Goal: Contribute content: Add original content to the website for others to see

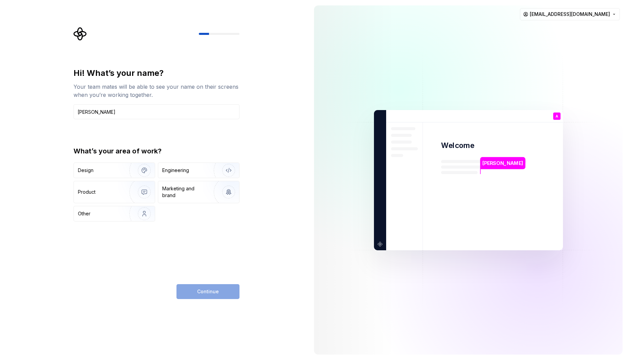
type input "Artem Misiura"
click at [199, 161] on div "What’s your area of work? Design Engineering Product Marketing and brand Other" at bounding box center [157, 183] width 166 height 75
click at [201, 165] on div "Engineering" at bounding box center [198, 170] width 81 height 15
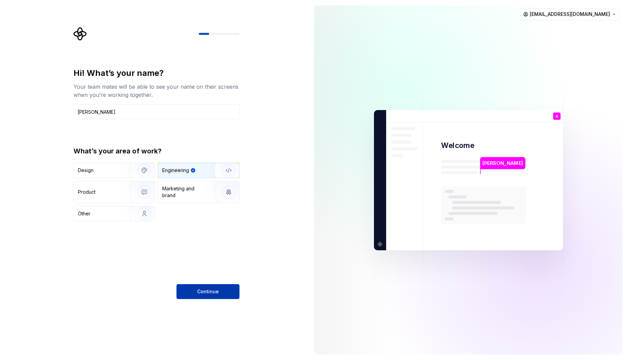
click at [225, 291] on button "Continue" at bounding box center [208, 291] width 63 height 15
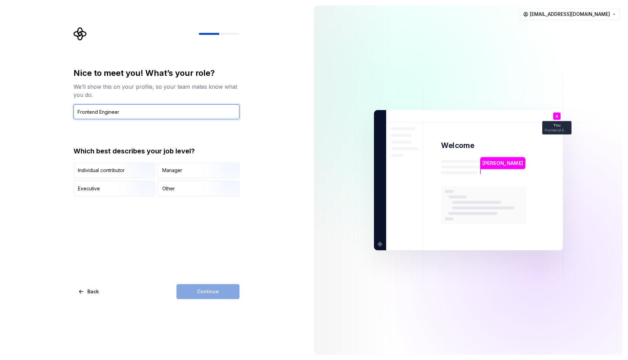
type input "Frontend Engineer"
click at [279, 111] on div "Nice to meet you! What’s your role? We’ll show this on your profile, so your te…" at bounding box center [154, 180] width 309 height 360
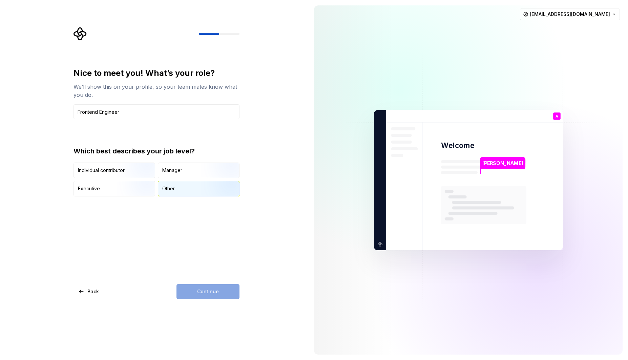
click at [195, 186] on div "Other" at bounding box center [198, 188] width 81 height 15
click at [227, 300] on div "Nice to meet you! What’s your role? We’ll show this on your profile, so your te…" at bounding box center [154, 180] width 309 height 360
click at [227, 296] on button "Continue" at bounding box center [208, 291] width 63 height 15
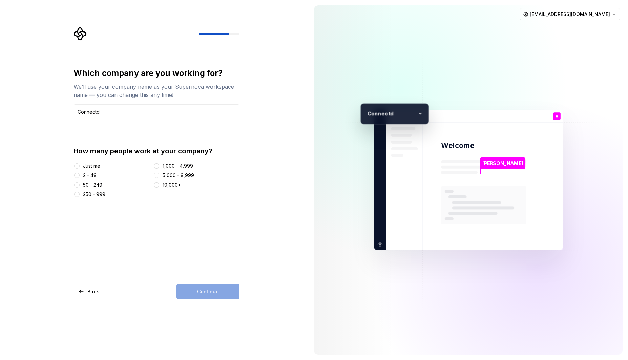
type input "Connectd"
click at [95, 184] on div "50 - 249" at bounding box center [92, 185] width 19 height 7
click at [80, 184] on button "50 - 249" at bounding box center [76, 184] width 5 height 5
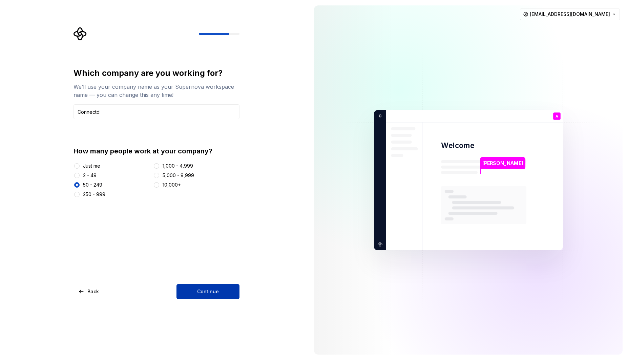
click at [232, 295] on button "Continue" at bounding box center [208, 291] width 63 height 15
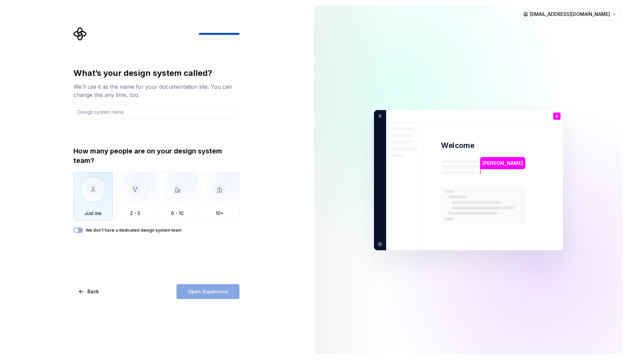
click at [95, 207] on img "button" at bounding box center [94, 194] width 40 height 45
click at [139, 112] on input "text" at bounding box center [157, 111] width 166 height 15
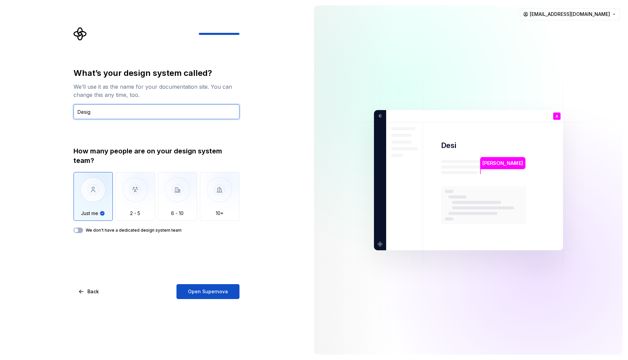
type input "Design"
type input "Connectd Design System"
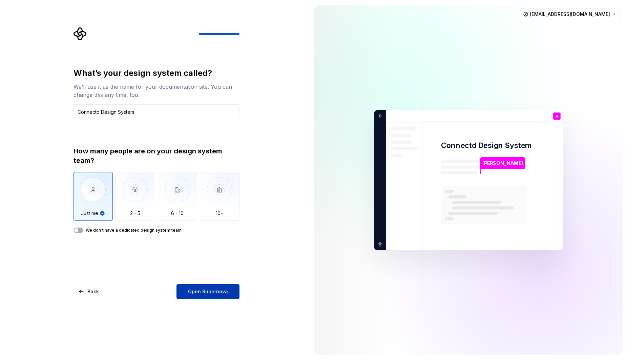
click at [211, 294] on span "Open Supernova" at bounding box center [208, 291] width 40 height 7
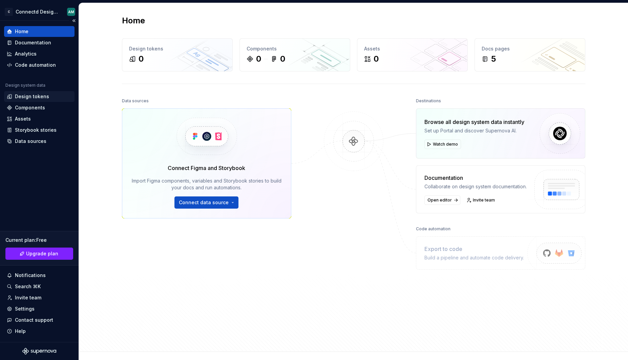
click at [44, 97] on div "Design tokens" at bounding box center [32, 96] width 34 height 7
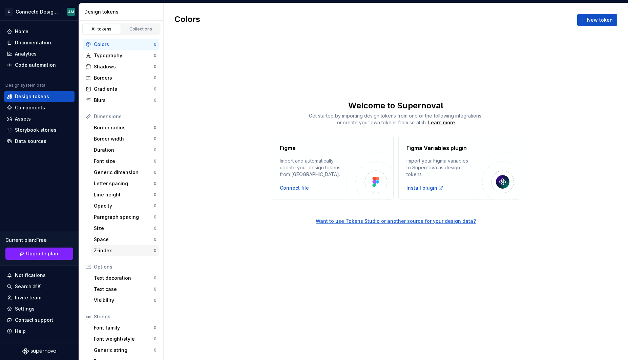
scroll to position [11, 0]
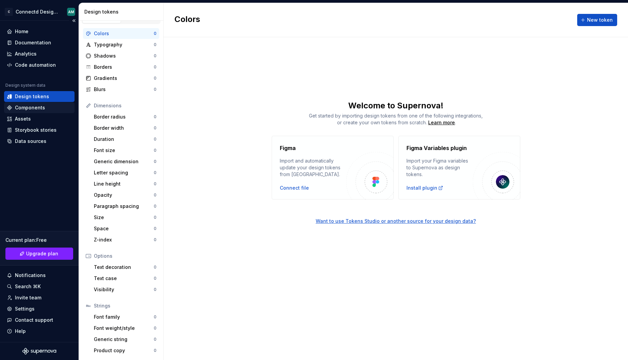
click at [46, 111] on div "Components" at bounding box center [39, 107] width 65 height 7
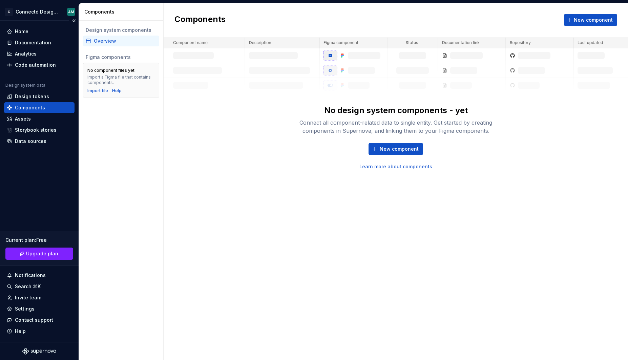
click at [43, 89] on div "Design system data" at bounding box center [39, 87] width 70 height 8
click at [44, 95] on div "Design tokens" at bounding box center [32, 96] width 34 height 7
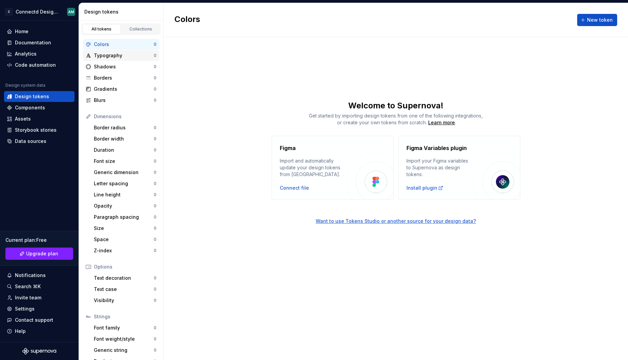
click at [120, 53] on div "Typography" at bounding box center [124, 55] width 60 height 7
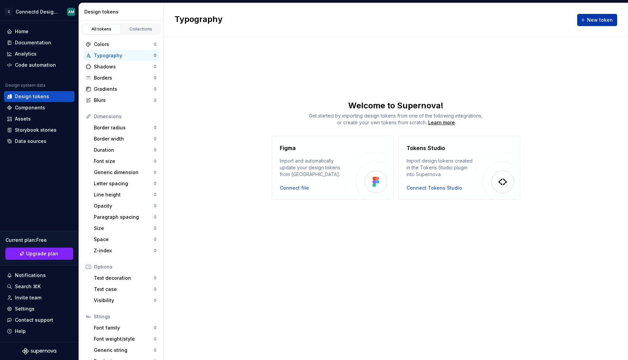
click at [590, 19] on span "New token" at bounding box center [600, 20] width 26 height 7
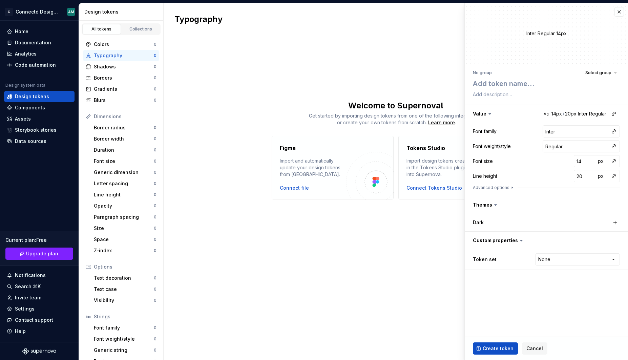
type textarea "*"
click at [528, 85] on textarea at bounding box center [545, 84] width 147 height 12
type textarea "T"
type textarea "*"
type textarea "Te"
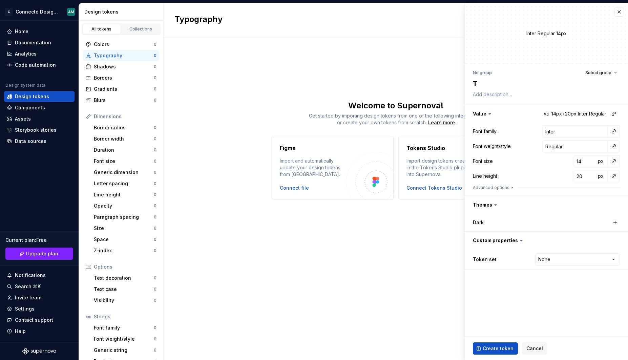
type textarea "*"
type textarea "Tes"
type textarea "*"
type textarea "Test"
type textarea "*"
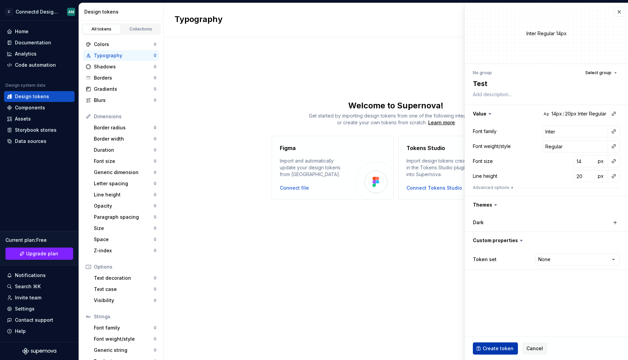
type textarea "Test"
click at [502, 350] on span "Create token" at bounding box center [498, 348] width 31 height 7
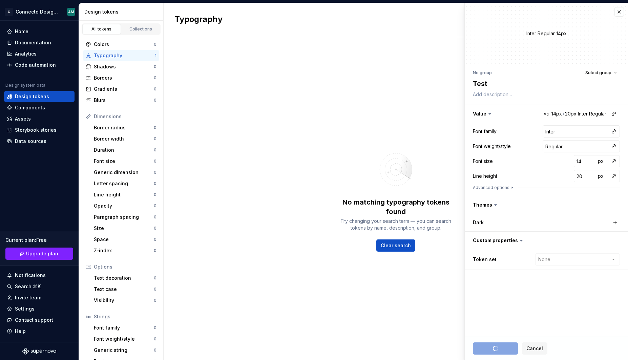
type textarea "*"
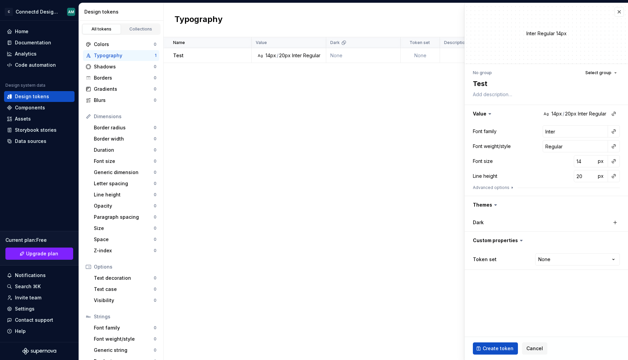
type textarea "*"
